Goal: Information Seeking & Learning: Learn about a topic

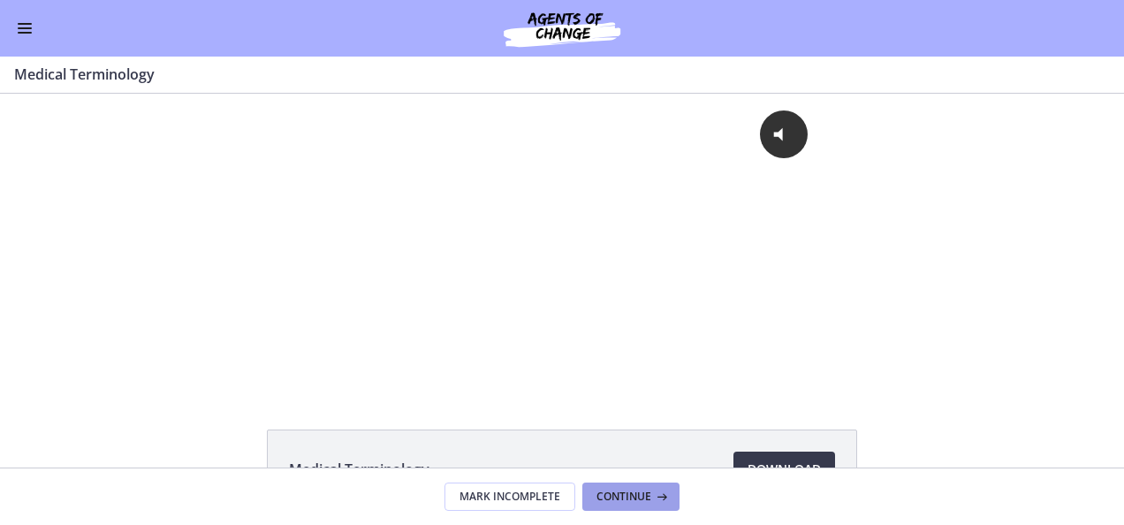
click at [629, 494] on span "Continue" at bounding box center [623, 496] width 55 height 14
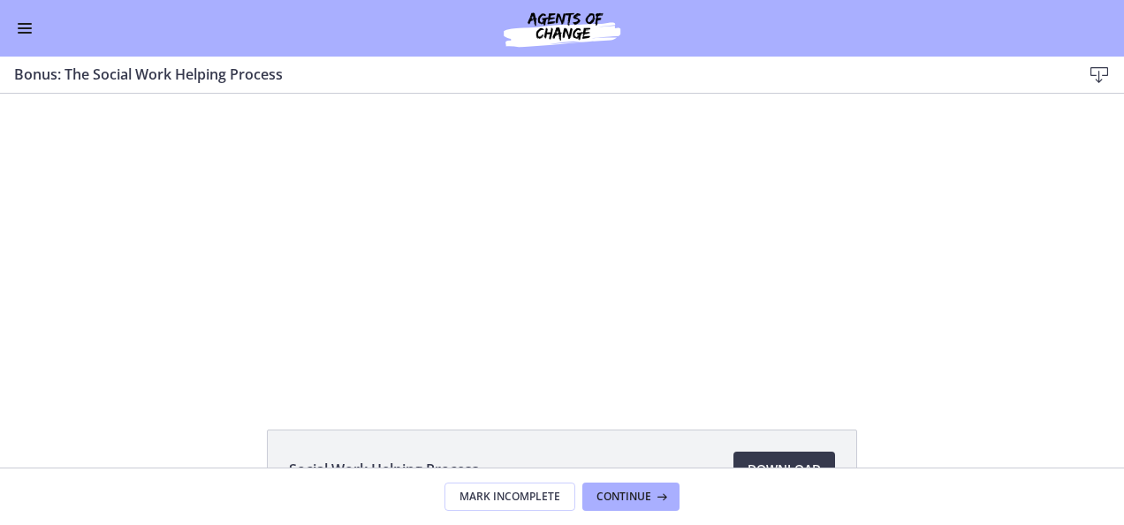
click at [25, 32] on span "Enable menu" at bounding box center [25, 33] width 14 height 2
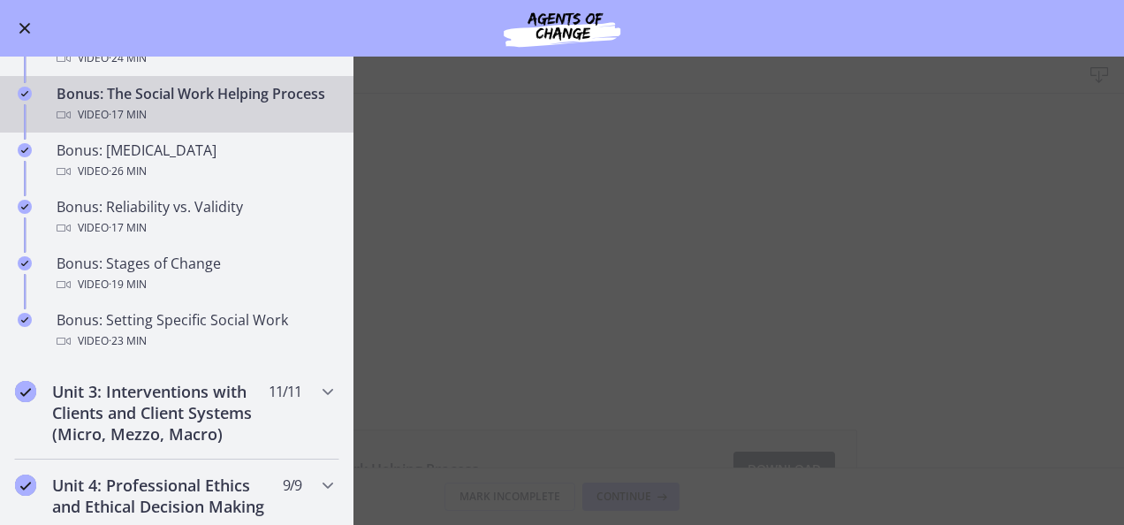
scroll to position [1322, 0]
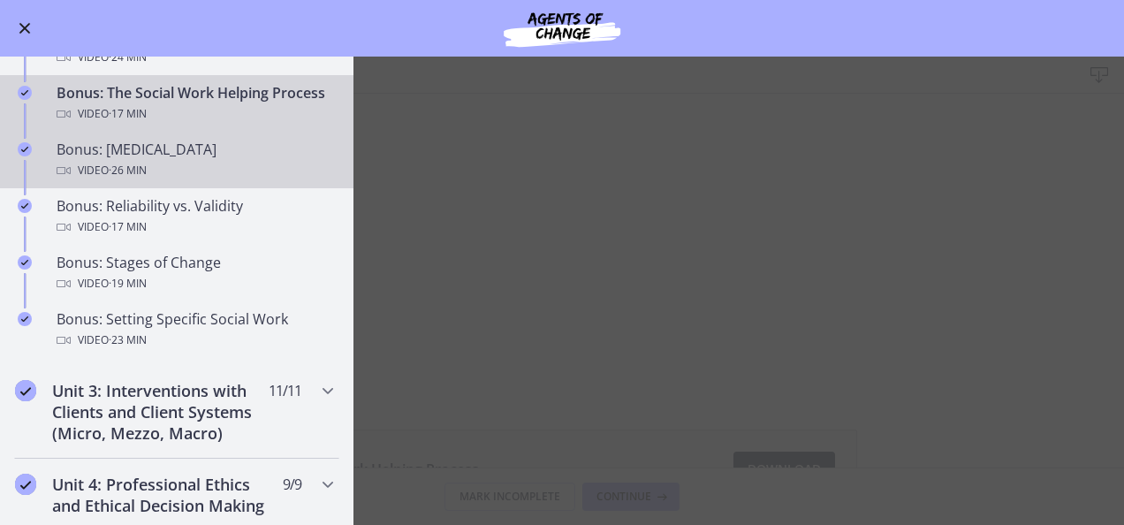
click at [226, 179] on div "Video · 26 min" at bounding box center [195, 170] width 276 height 21
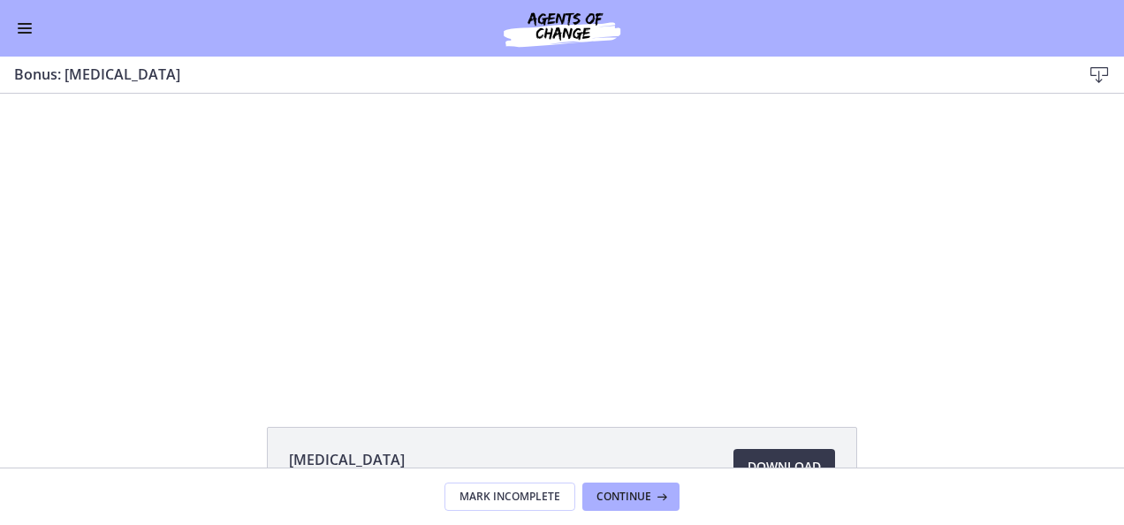
scroll to position [10, 0]
click at [489, 310] on div at bounding box center [561, 231] width 525 height 295
click at [551, 257] on div at bounding box center [561, 231] width 525 height 295
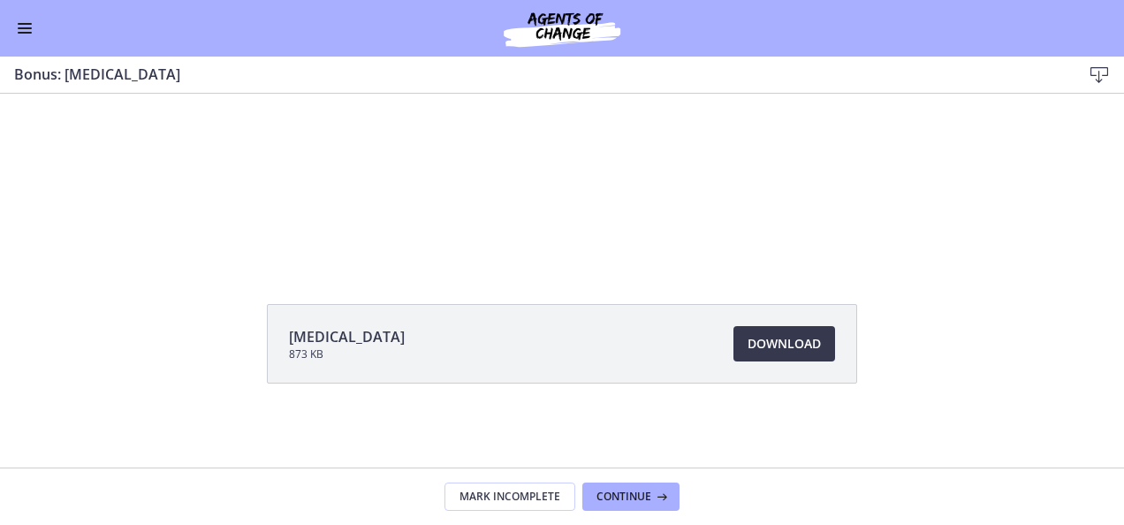
scroll to position [125, 0]
click at [639, 494] on span "Continue" at bounding box center [623, 496] width 55 height 14
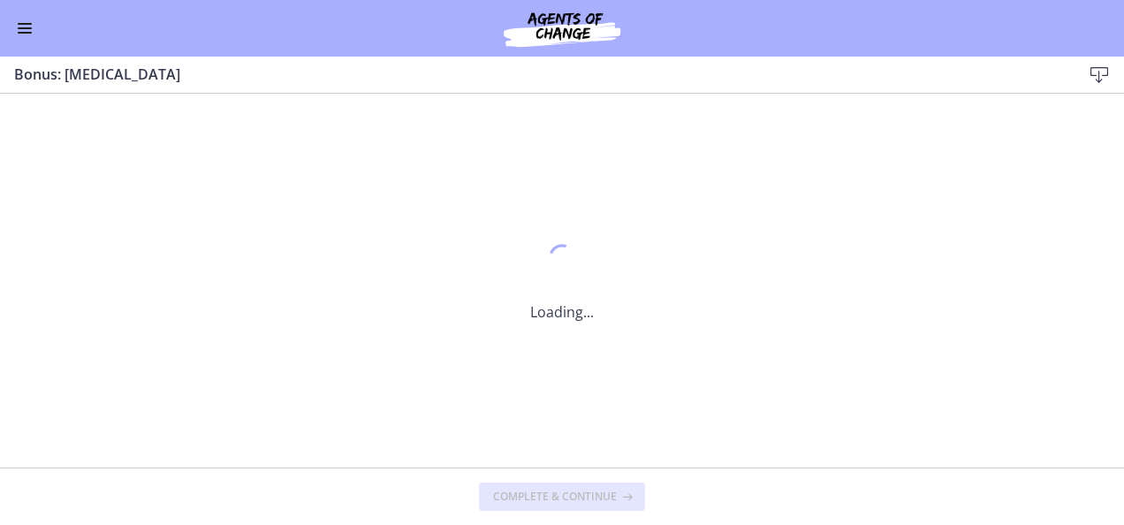
scroll to position [0, 0]
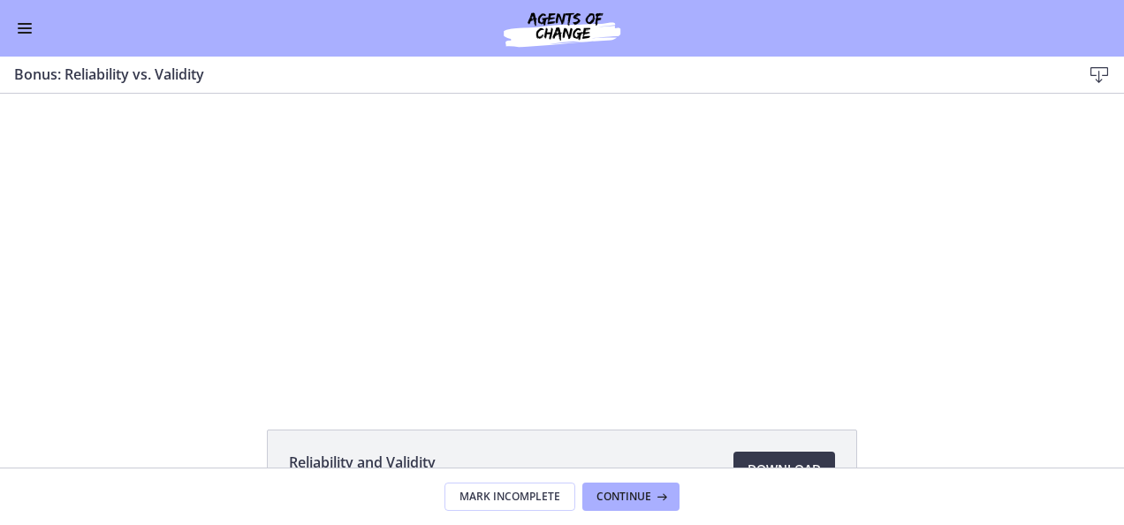
click at [904, 191] on div "Click for sound @keyframes VOLUME_SMALL_WAVE_FLASH { 0% { opacity: 0; } 33% { o…" at bounding box center [562, 241] width 1124 height 295
click at [877, 189] on div "Click for sound @keyframes VOLUME_SMALL_WAVE_FLASH { 0% { opacity: 0; } 33% { o…" at bounding box center [562, 241] width 1124 height 295
click at [929, 189] on div "Click for sound @keyframes VOLUME_SMALL_WAVE_FLASH { 0% { opacity: 0; } 33% { o…" at bounding box center [562, 241] width 1124 height 295
click at [919, 263] on div "Click for sound @keyframes VOLUME_SMALL_WAVE_FLASH { 0% { opacity: 0; } 33% { o…" at bounding box center [562, 241] width 1124 height 295
click at [970, 277] on div "Click for sound @keyframes VOLUME_SMALL_WAVE_FLASH { 0% { opacity: 0; } 33% { o…" at bounding box center [562, 241] width 1124 height 295
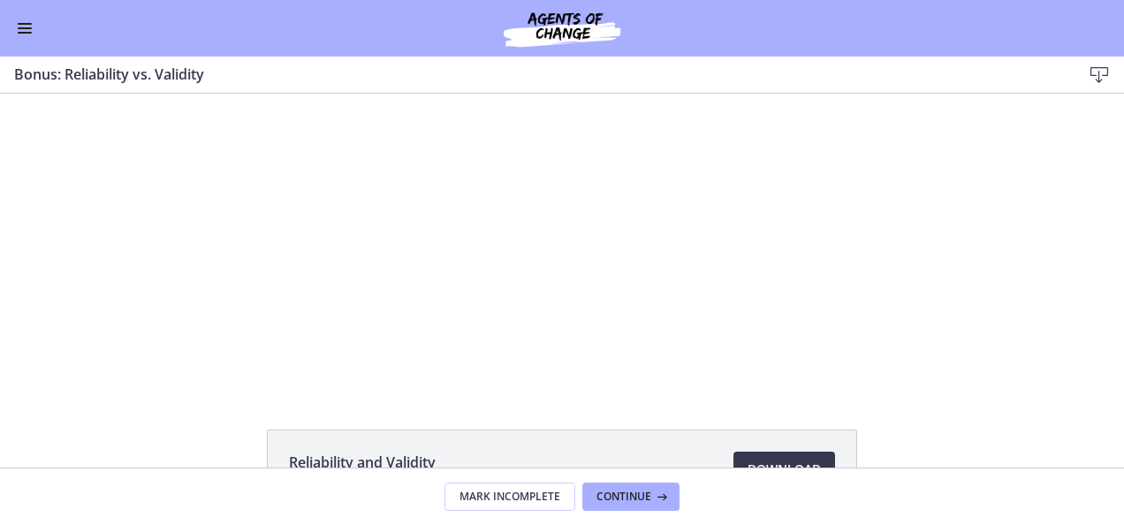
click at [957, 290] on div "Click for sound @keyframes VOLUME_SMALL_WAVE_FLASH { 0% { opacity: 0; } 33% { o…" at bounding box center [562, 241] width 1124 height 295
click at [769, 49] on div "Go to Dashboard" at bounding box center [562, 28] width 1124 height 57
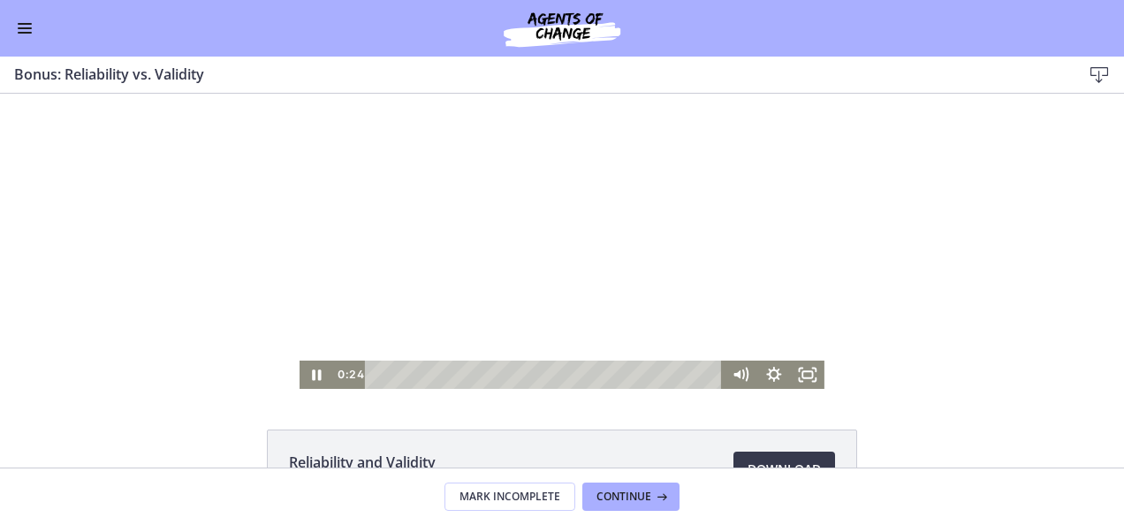
click at [777, 95] on div at bounding box center [561, 241] width 525 height 295
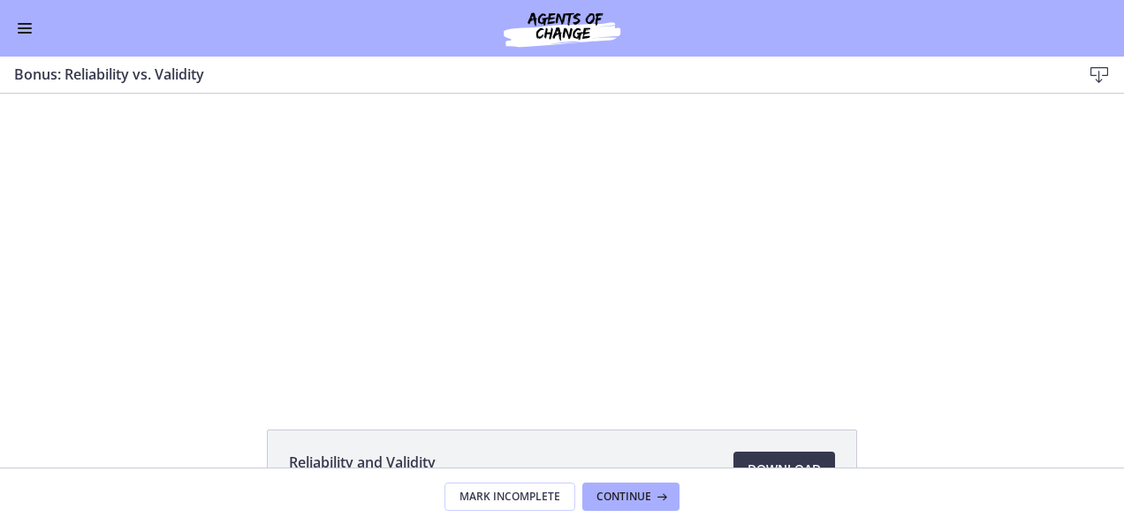
scroll to position [1322, 0]
click at [101, 188] on div "Click for sound @keyframes VOLUME_SMALL_WAVE_FLASH { 0% { opacity: 0; } 33% { o…" at bounding box center [562, 241] width 1124 height 295
click at [16, 37] on button "Enable menu" at bounding box center [24, 28] width 21 height 21
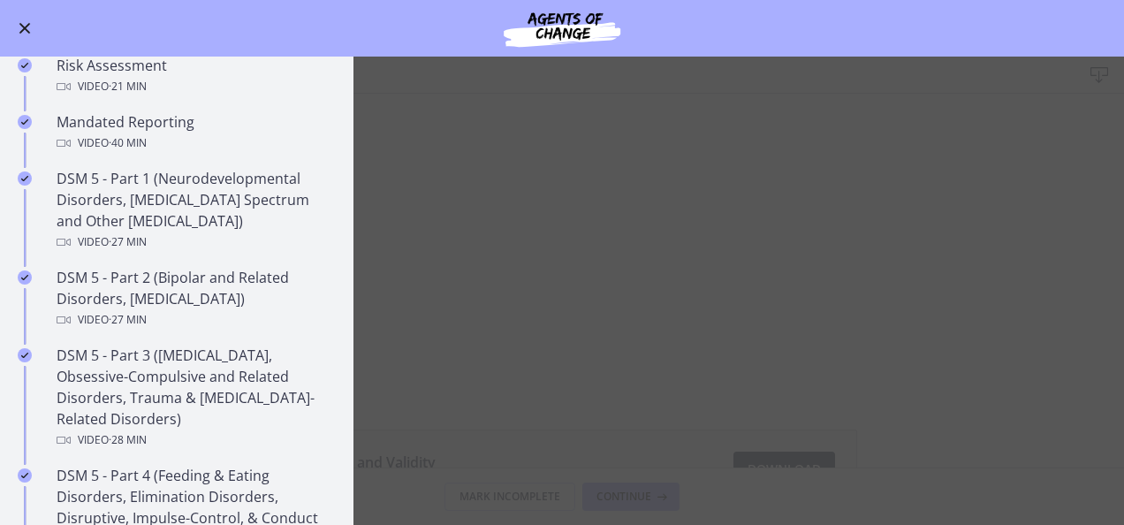
scroll to position [627, 0]
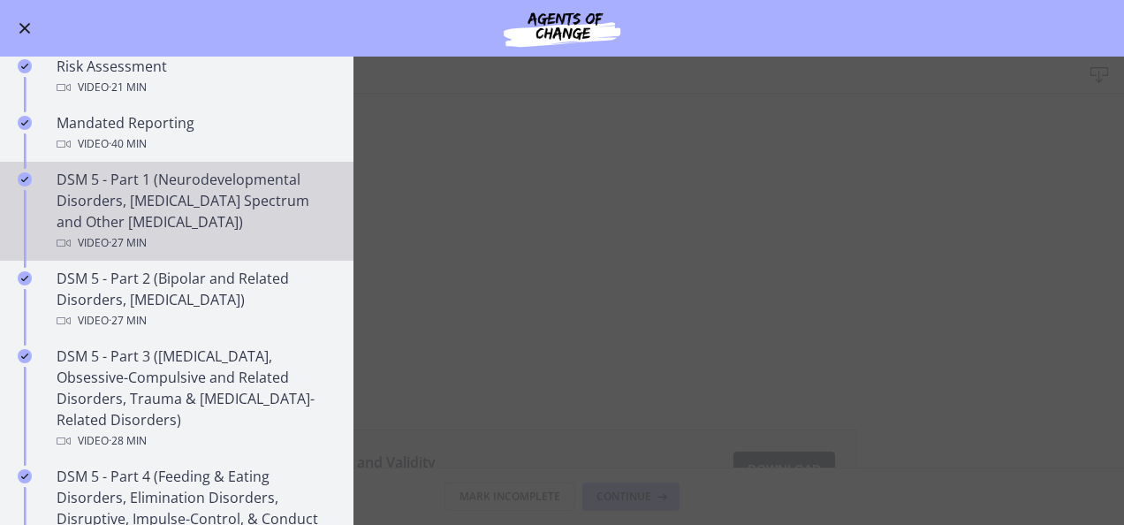
click at [144, 182] on div "DSM 5 - Part 1 (Neurodevelopmental Disorders, [MEDICAL_DATA] Spectrum and Other…" at bounding box center [195, 211] width 276 height 85
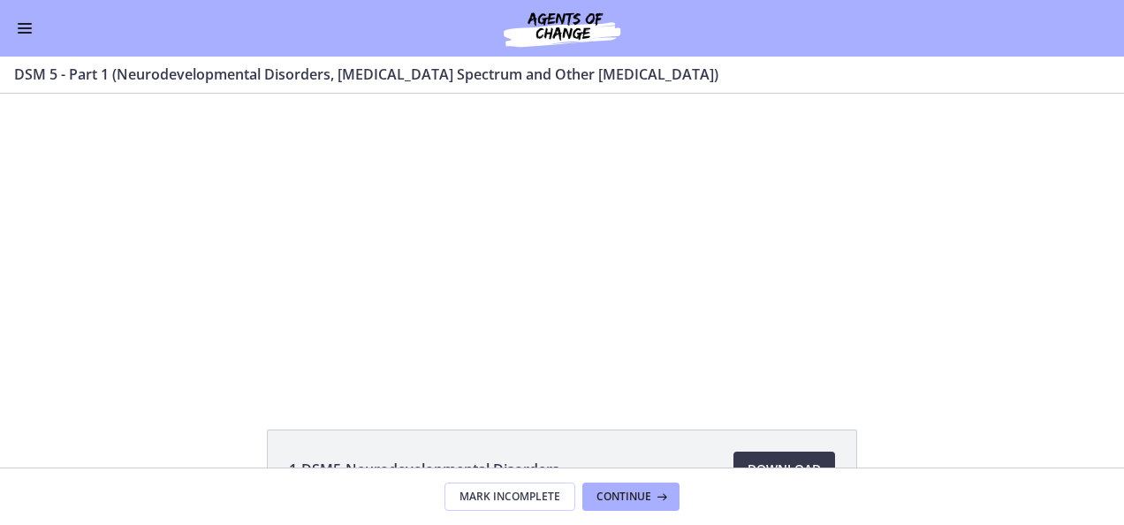
click at [549, 263] on div at bounding box center [561, 241] width 525 height 295
